Goal: Browse casually

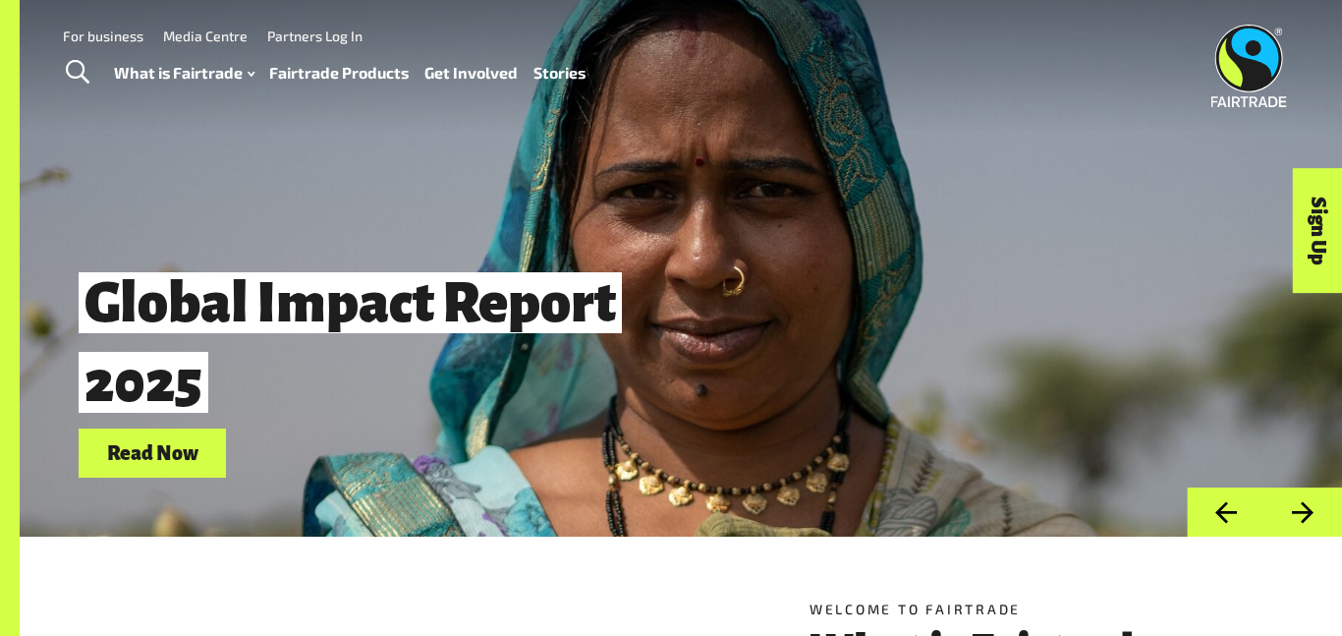
click at [1310, 489] on button "Next" at bounding box center [1303, 512] width 78 height 50
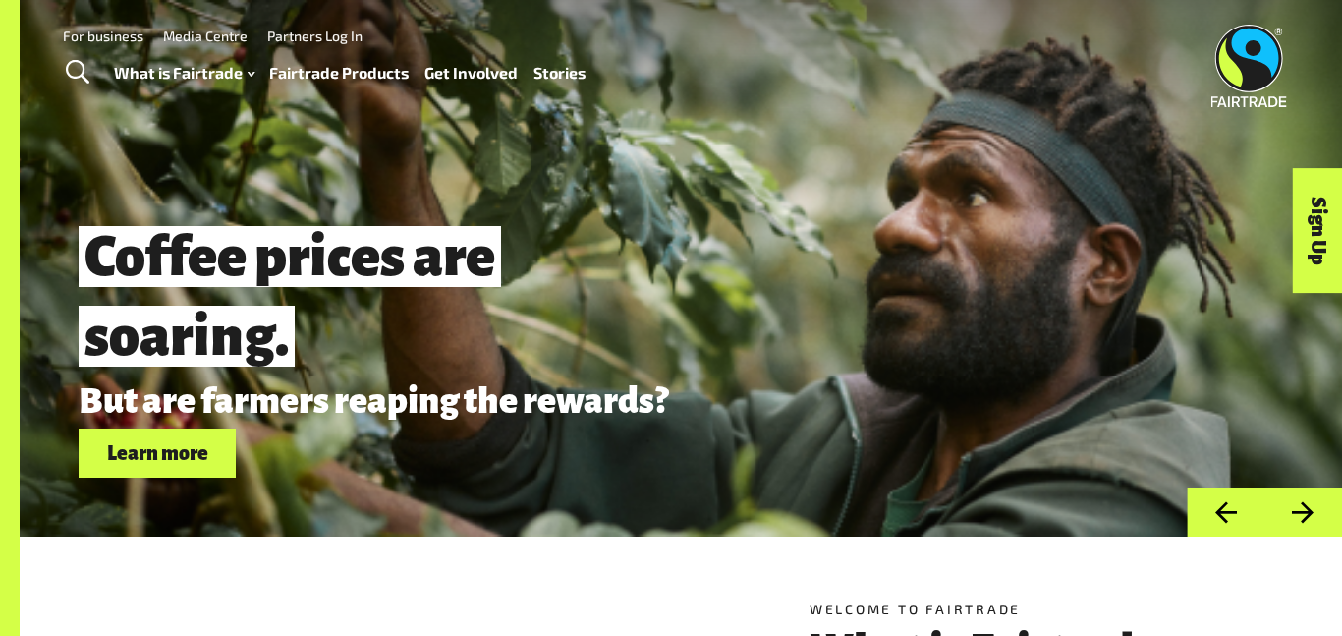
click at [1317, 530] on button "Next" at bounding box center [1303, 512] width 78 height 50
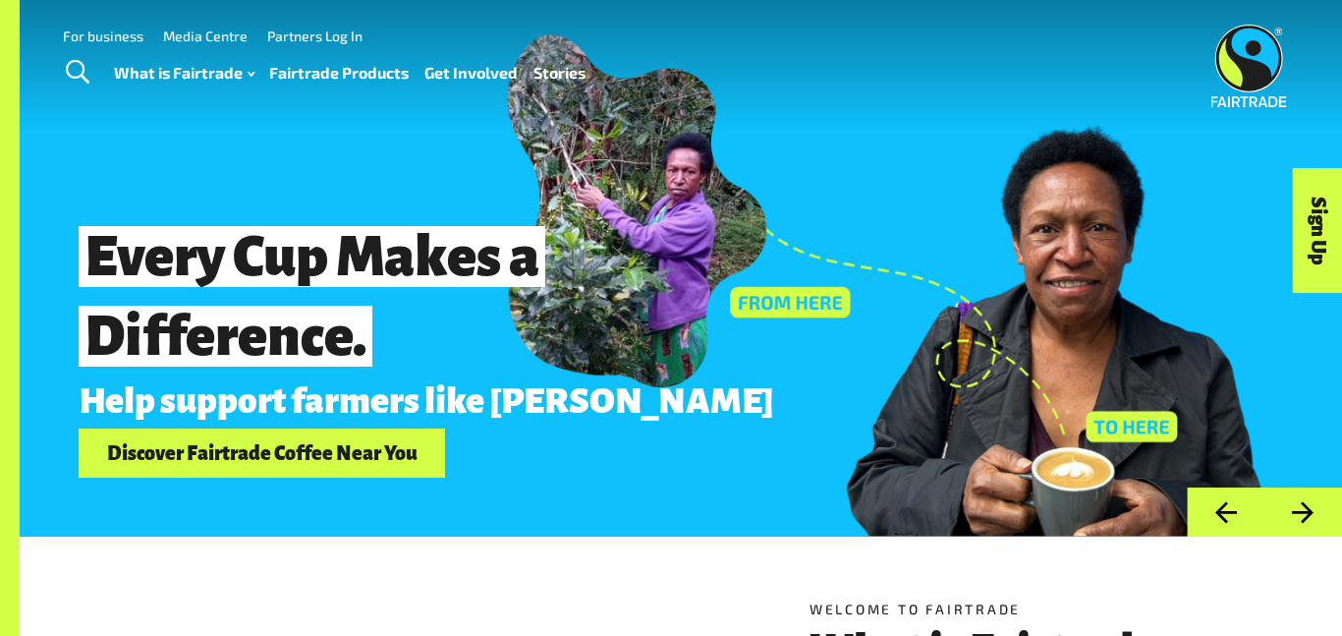
click at [1320, 514] on button "Next" at bounding box center [1303, 512] width 78 height 50
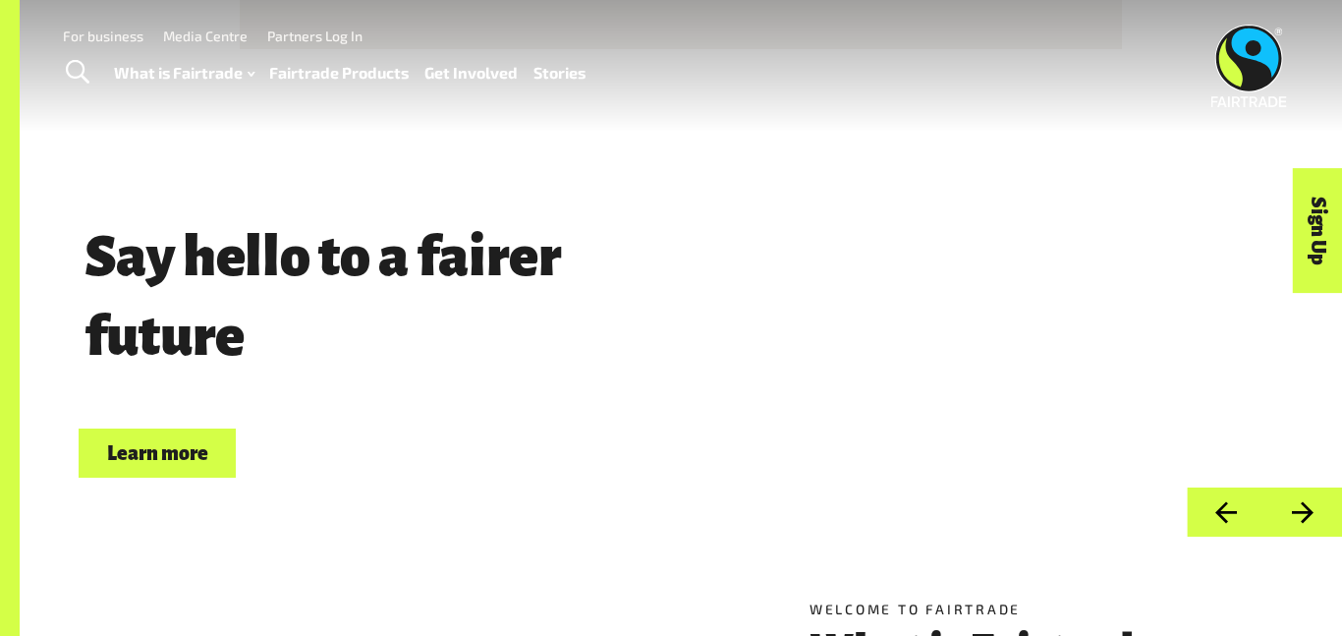
click at [1236, 517] on button "Previous" at bounding box center [1226, 512] width 78 height 50
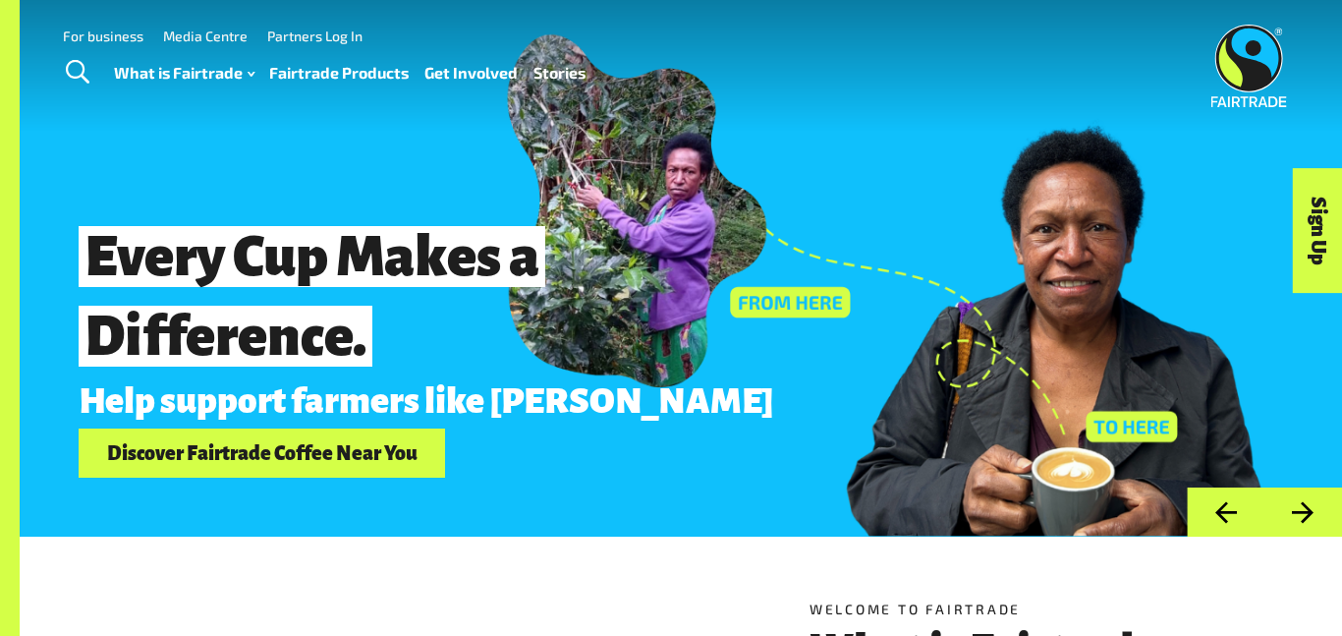
click at [1311, 517] on button "Next" at bounding box center [1303, 512] width 78 height 50
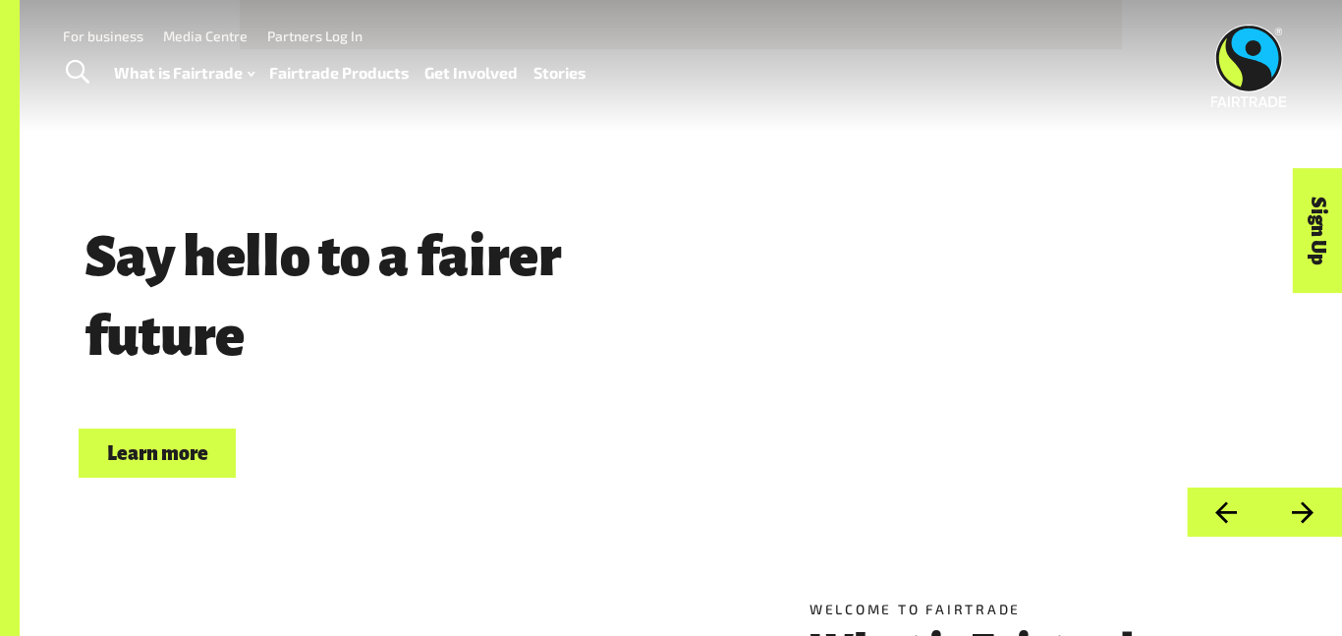
click at [805, 198] on div "Say hello to a fairer future Choose Fairtrade Learn more" at bounding box center [681, 268] width 1322 height 536
click at [1290, 495] on button "Next" at bounding box center [1303, 512] width 78 height 50
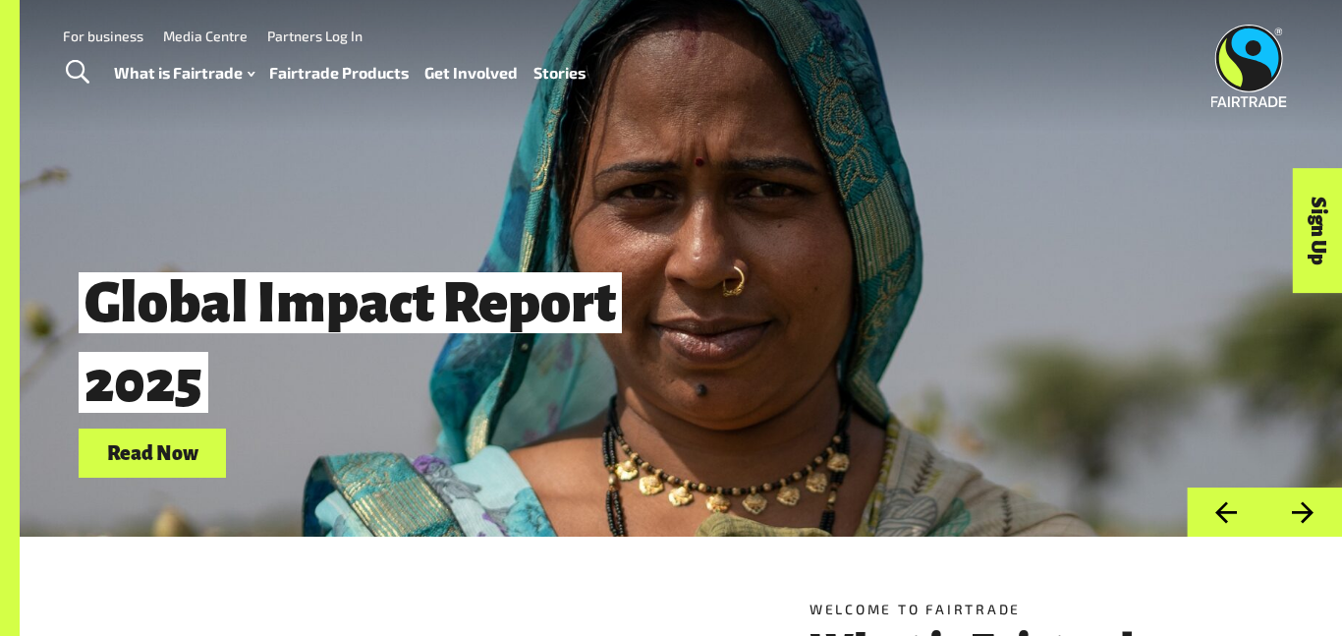
click at [1290, 495] on button "Next" at bounding box center [1303, 512] width 78 height 50
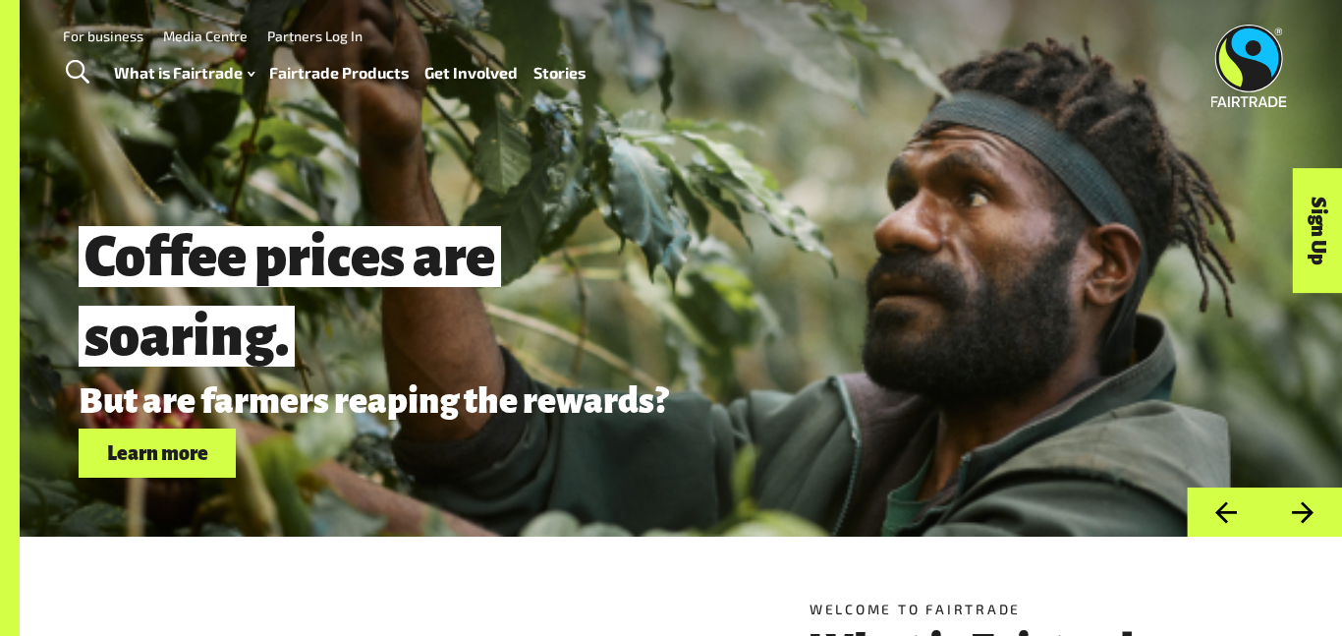
click at [1299, 513] on button "Next" at bounding box center [1303, 512] width 78 height 50
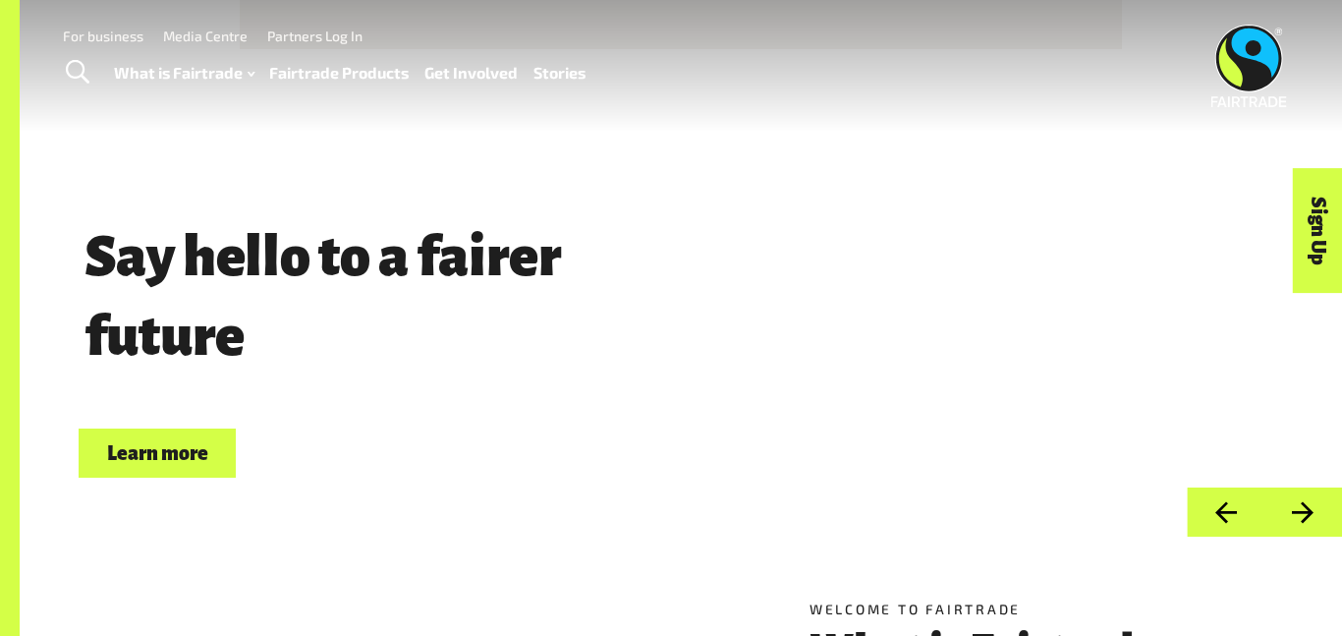
click at [751, 347] on div "Say hello to a fairer future Choose Fairtrade Learn more" at bounding box center [579, 344] width 1000 height 267
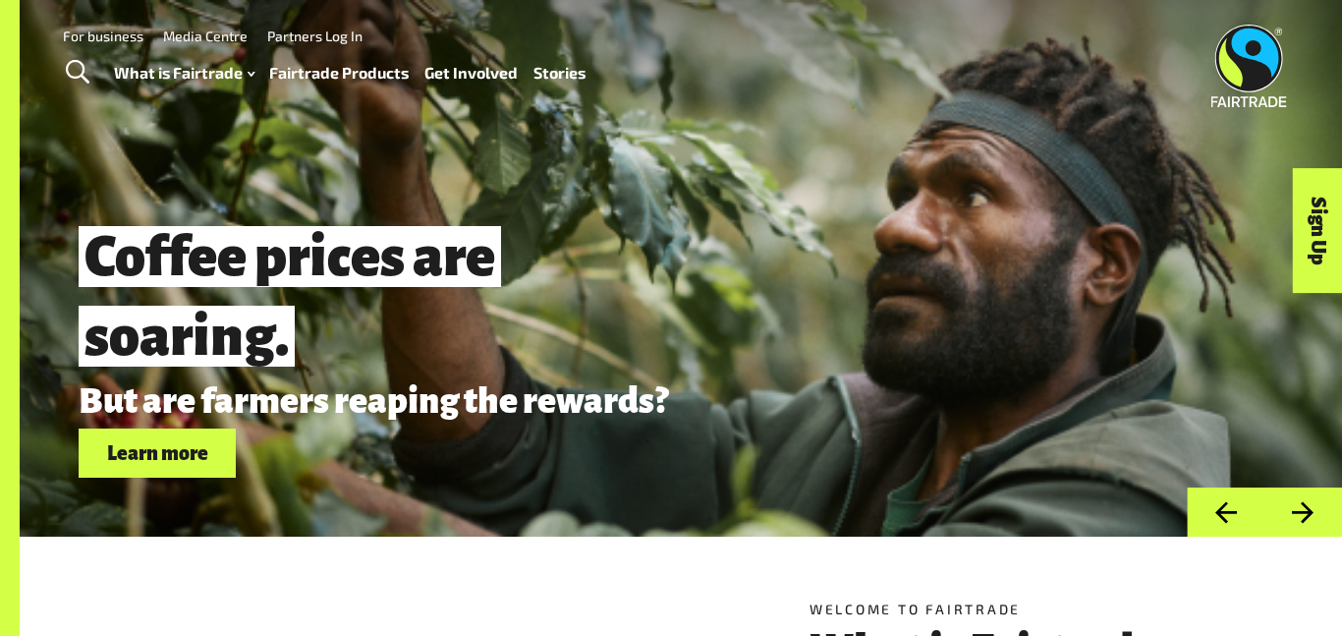
click at [1269, 499] on button "Next" at bounding box center [1303, 512] width 78 height 50
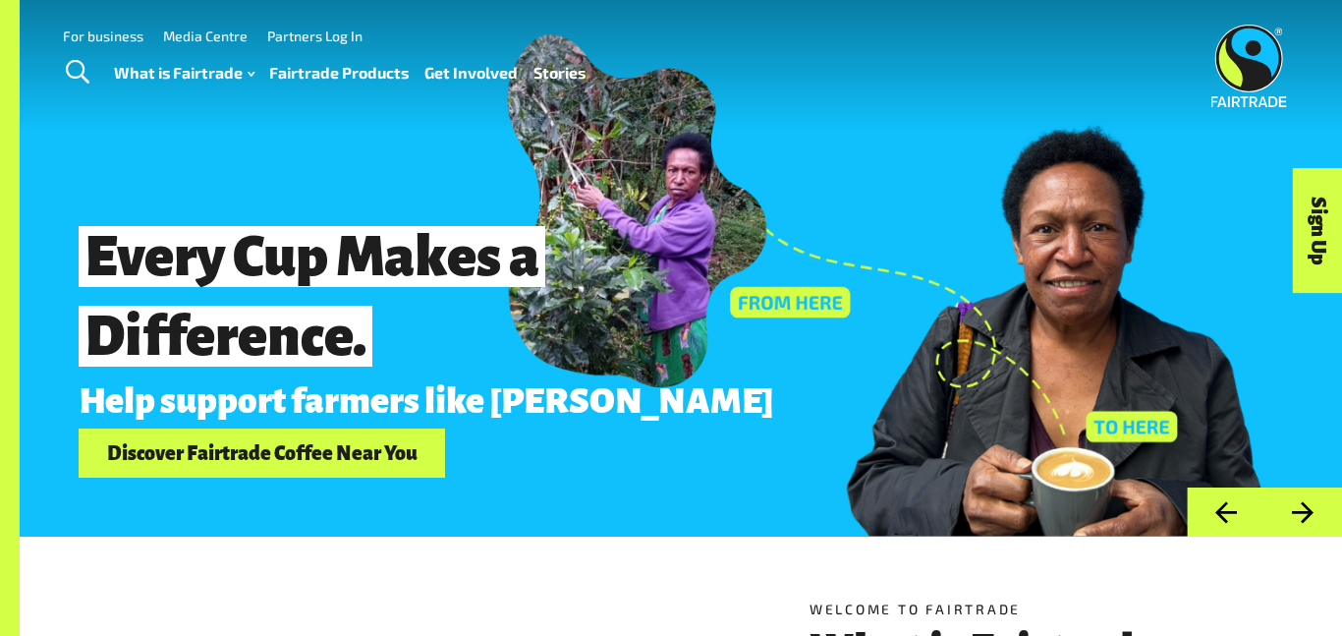
click at [1285, 515] on button "Next" at bounding box center [1303, 512] width 78 height 50
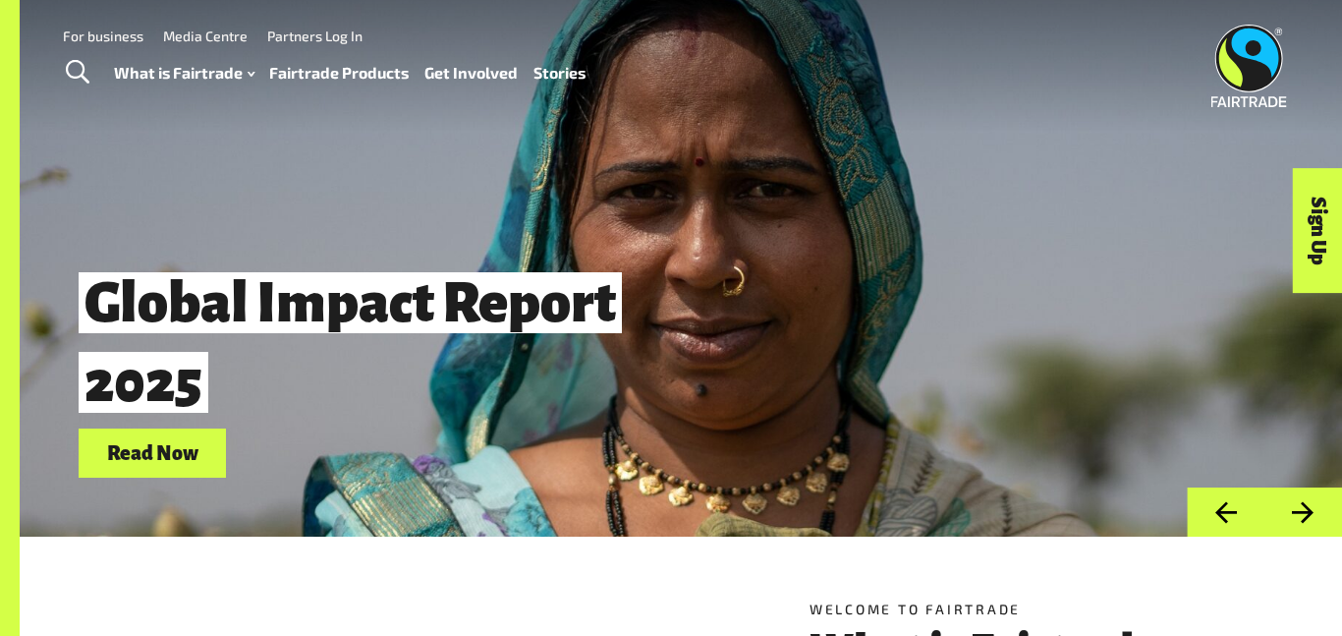
click at [1212, 513] on button "Previous" at bounding box center [1226, 512] width 78 height 50
